Goal: Information Seeking & Learning: Learn about a topic

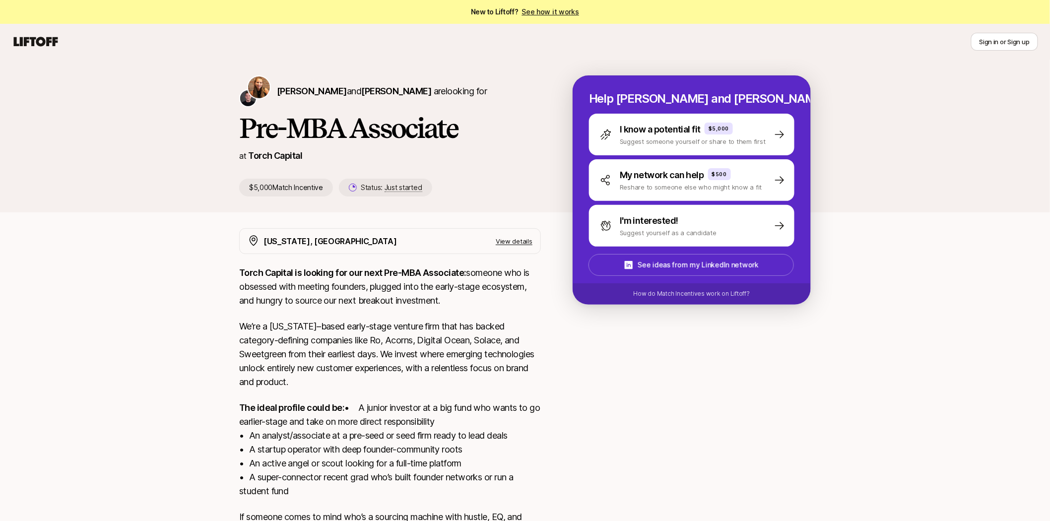
scroll to position [55, 0]
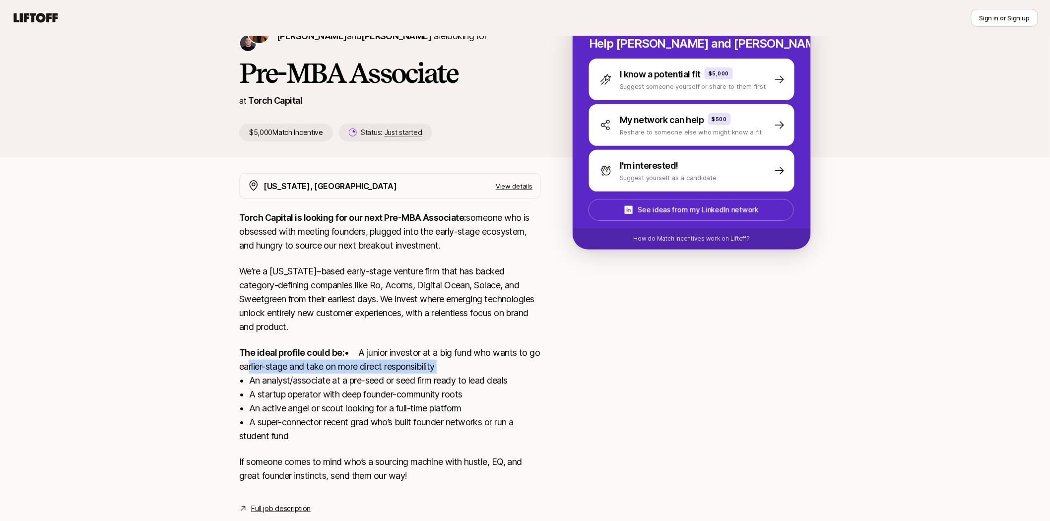
drag, startPoint x: 442, startPoint y: 370, endPoint x: 344, endPoint y: 376, distance: 98.4
click at [339, 378] on p "The ideal profile could be: • A junior investor at a big fund who wants to go e…" at bounding box center [390, 394] width 302 height 97
click at [344, 376] on p "The ideal profile could be: • A junior investor at a big fund who wants to go e…" at bounding box center [390, 394] width 302 height 97
drag, startPoint x: 300, startPoint y: 394, endPoint x: 521, endPoint y: 390, distance: 221.3
click at [521, 390] on p "The ideal profile could be: • A junior investor at a big fund who wants to go e…" at bounding box center [390, 394] width 302 height 97
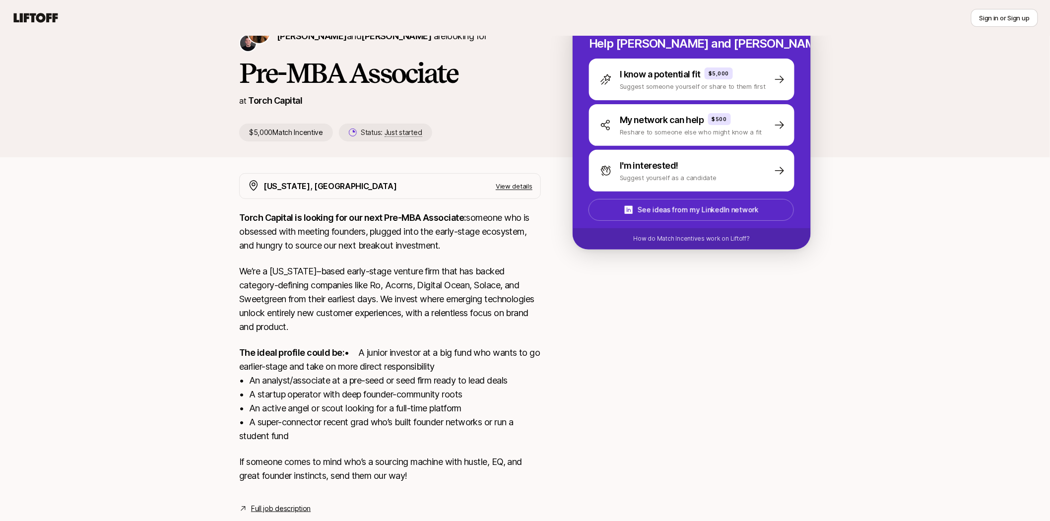
click at [400, 411] on p "The ideal profile could be: • A junior investor at a big fund who wants to go e…" at bounding box center [390, 394] width 302 height 97
drag, startPoint x: 256, startPoint y: 408, endPoint x: 497, endPoint y: 412, distance: 240.6
click at [497, 412] on p "The ideal profile could be: • A junior investor at a big fund who wants to go e…" at bounding box center [390, 394] width 302 height 97
click at [326, 395] on p "The ideal profile could be: • A junior investor at a big fund who wants to go e…" at bounding box center [390, 394] width 302 height 97
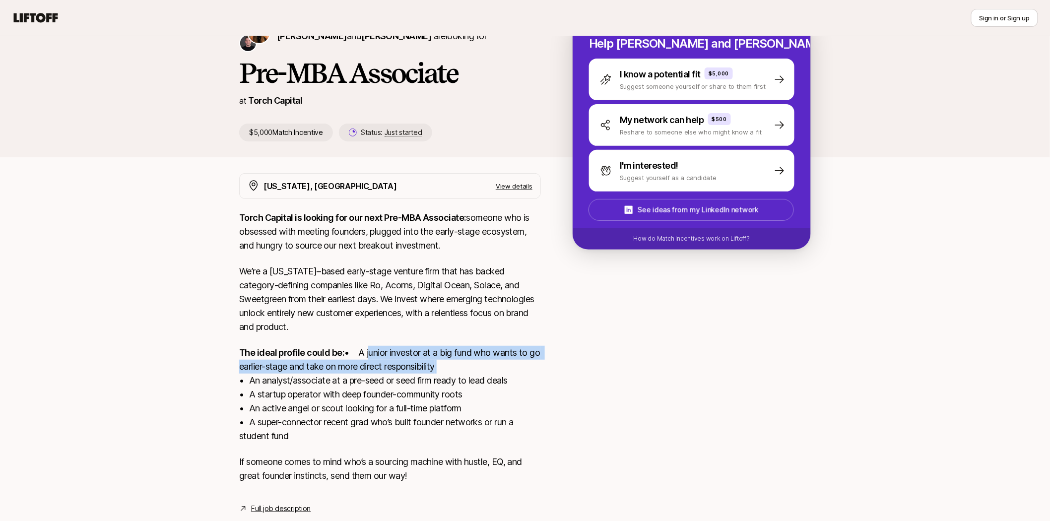
drag, startPoint x: 256, startPoint y: 369, endPoint x: 416, endPoint y: 379, distance: 159.6
click at [416, 379] on p "The ideal profile could be: • A junior investor at a big fund who wants to go e…" at bounding box center [390, 394] width 302 height 97
click at [384, 385] on p "The ideal profile could be: • A junior investor at a big fund who wants to go e…" at bounding box center [390, 394] width 302 height 97
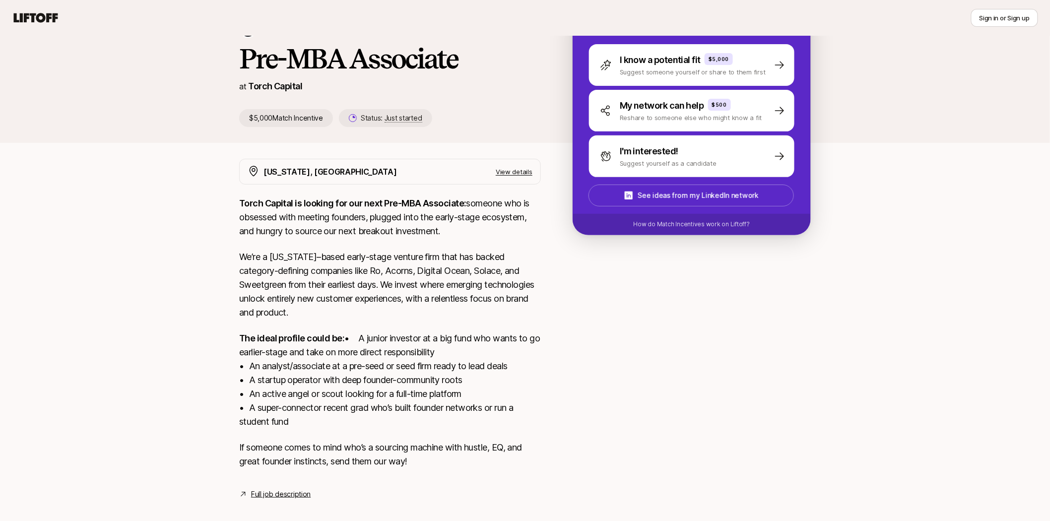
scroll to position [94, 0]
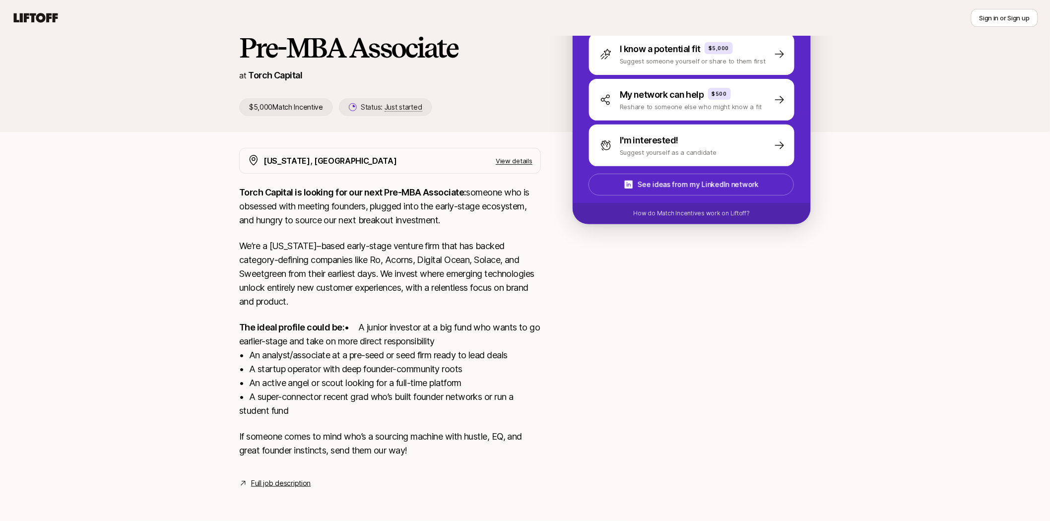
click at [264, 486] on link "Full job description" at bounding box center [281, 483] width 60 height 12
